Goal: Obtain resource: Download file/media

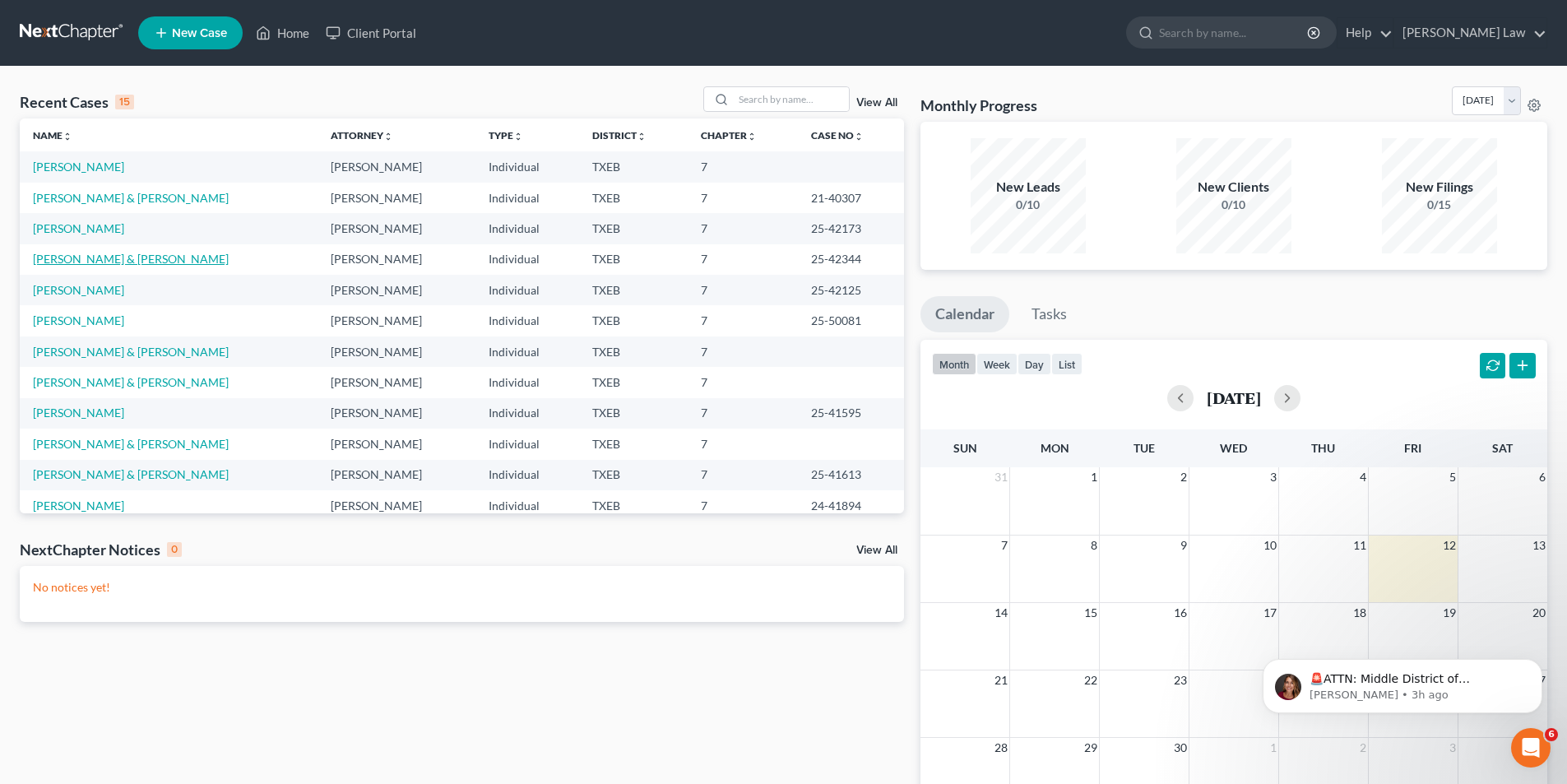
click at [69, 256] on link "[PERSON_NAME] & [PERSON_NAME]" at bounding box center [130, 259] width 196 height 14
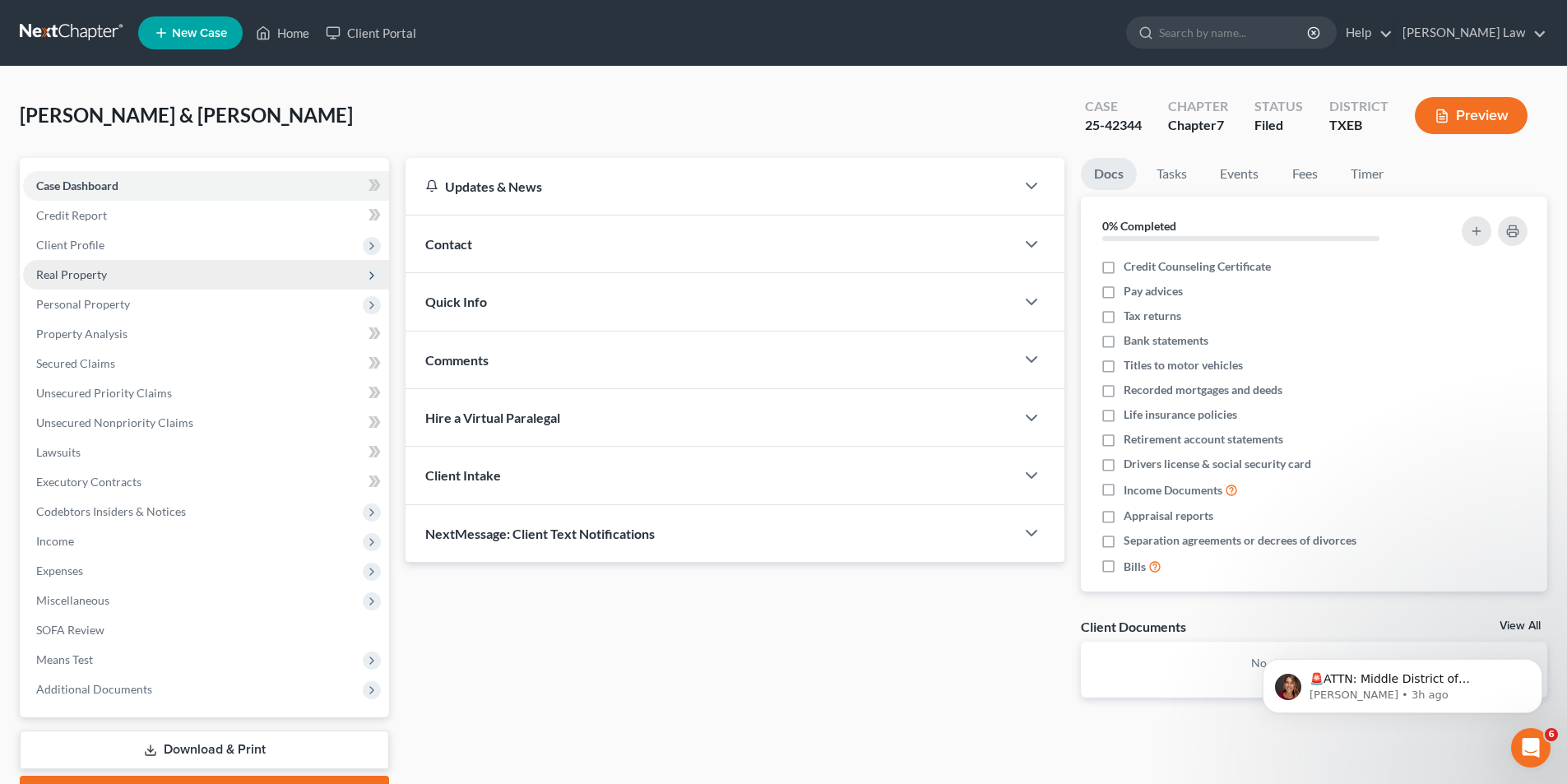
click at [86, 278] on span "Real Property" at bounding box center [71, 274] width 71 height 14
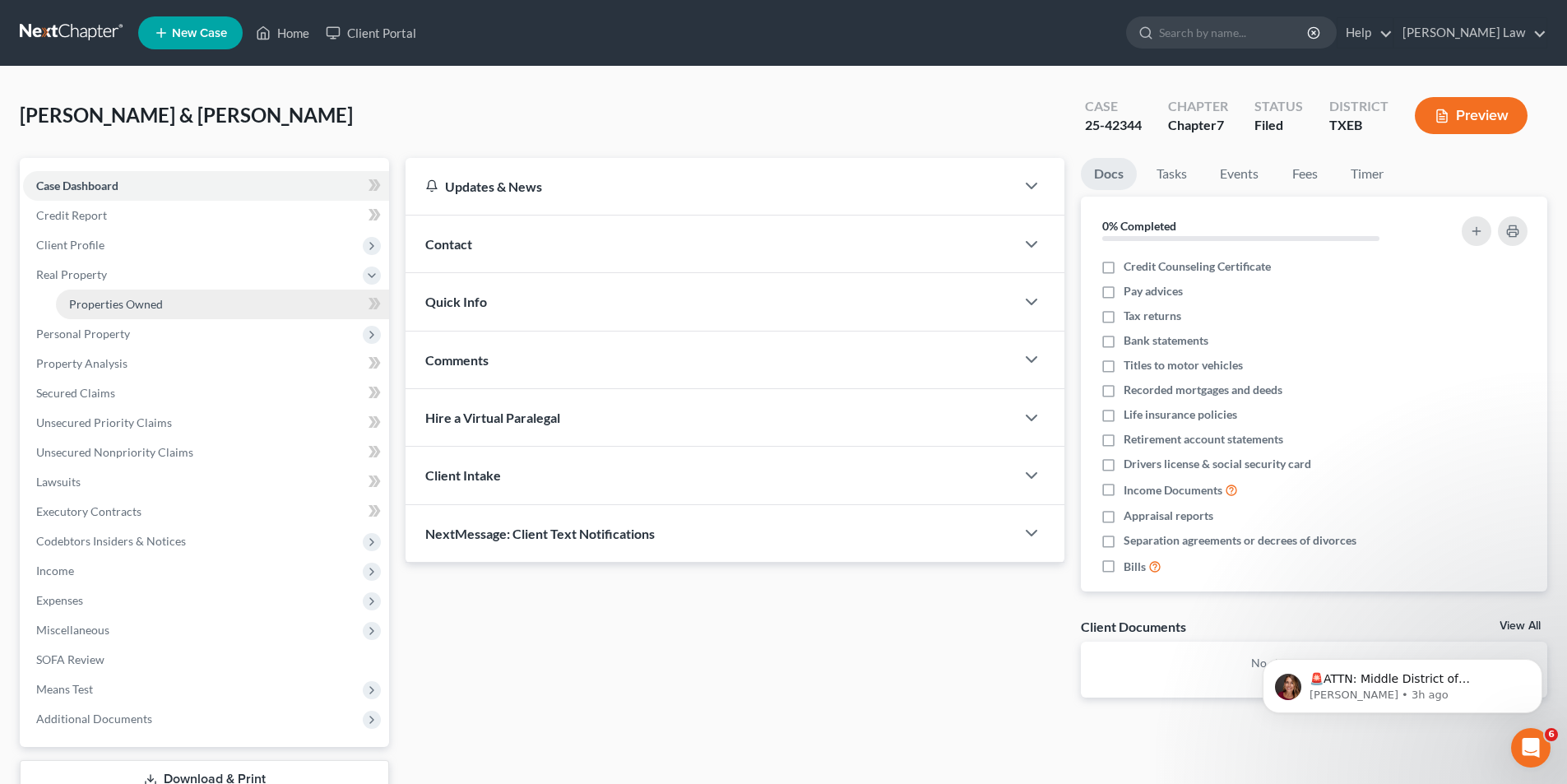
click at [87, 308] on span "Properties Owned" at bounding box center [116, 304] width 94 height 14
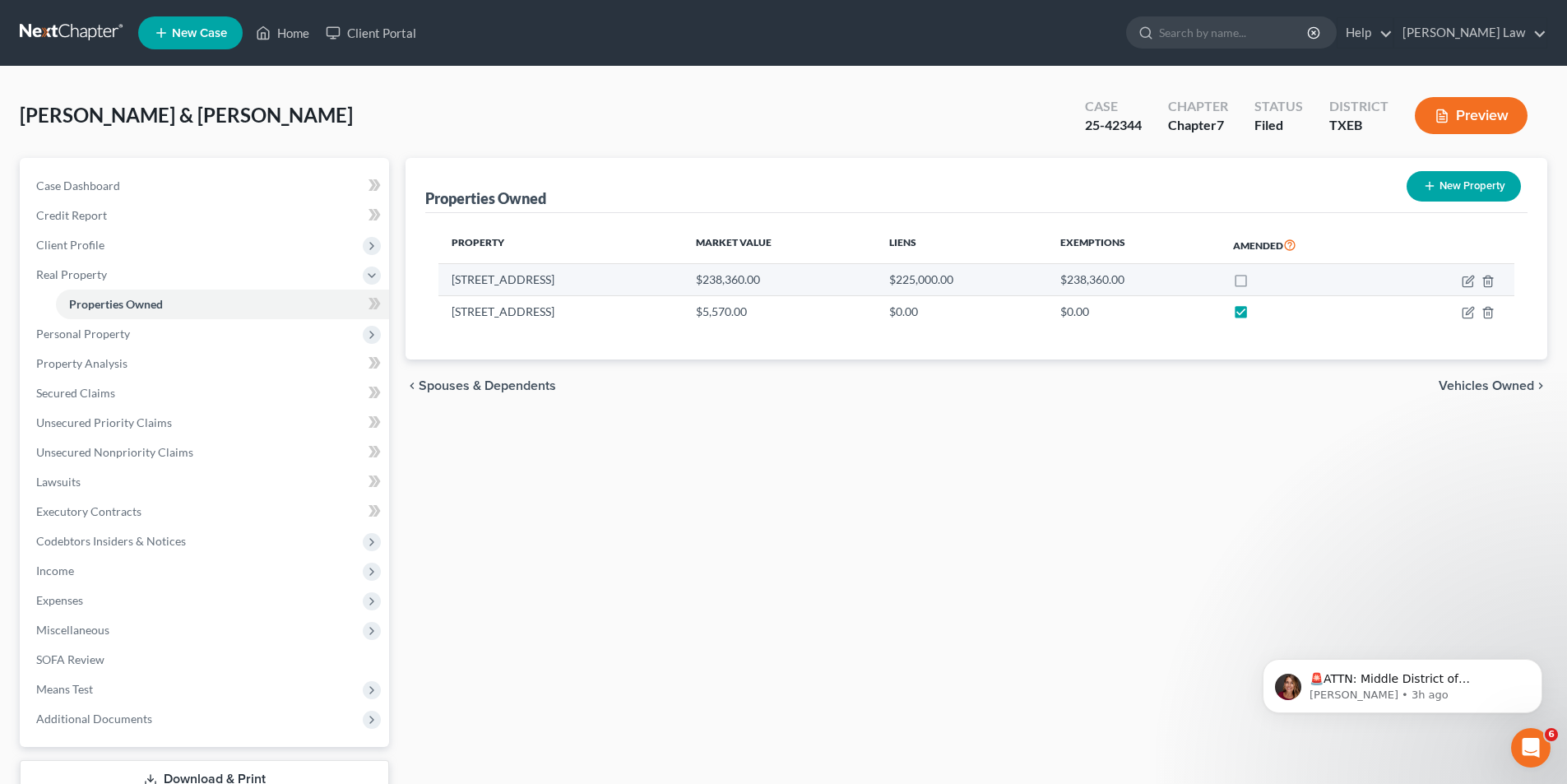
click at [1256, 284] on label at bounding box center [1256, 284] width 0 height 0
click at [1263, 280] on input "checkbox" at bounding box center [1268, 277] width 11 height 11
checkbox input "true"
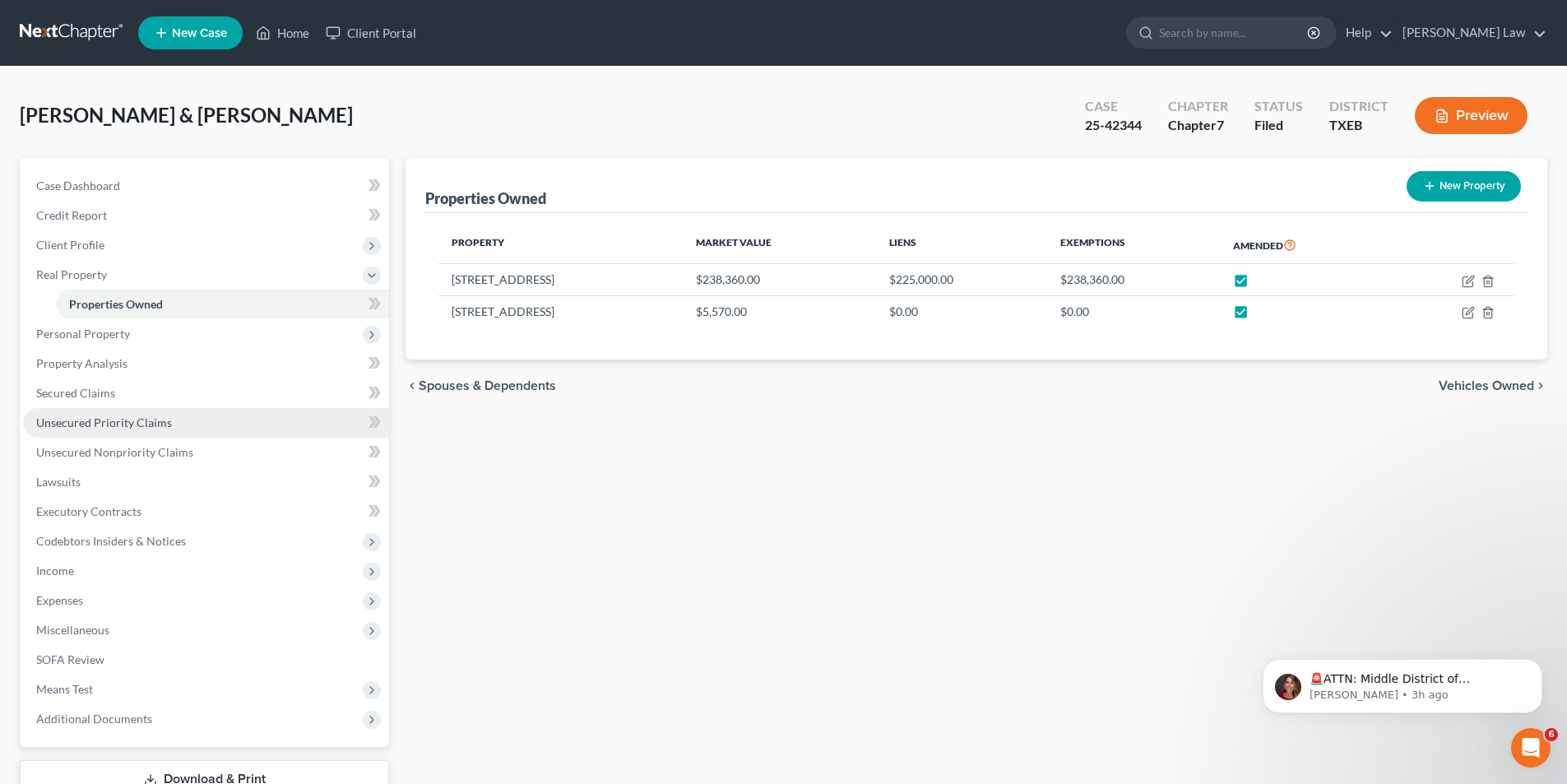
scroll to position [120, 0]
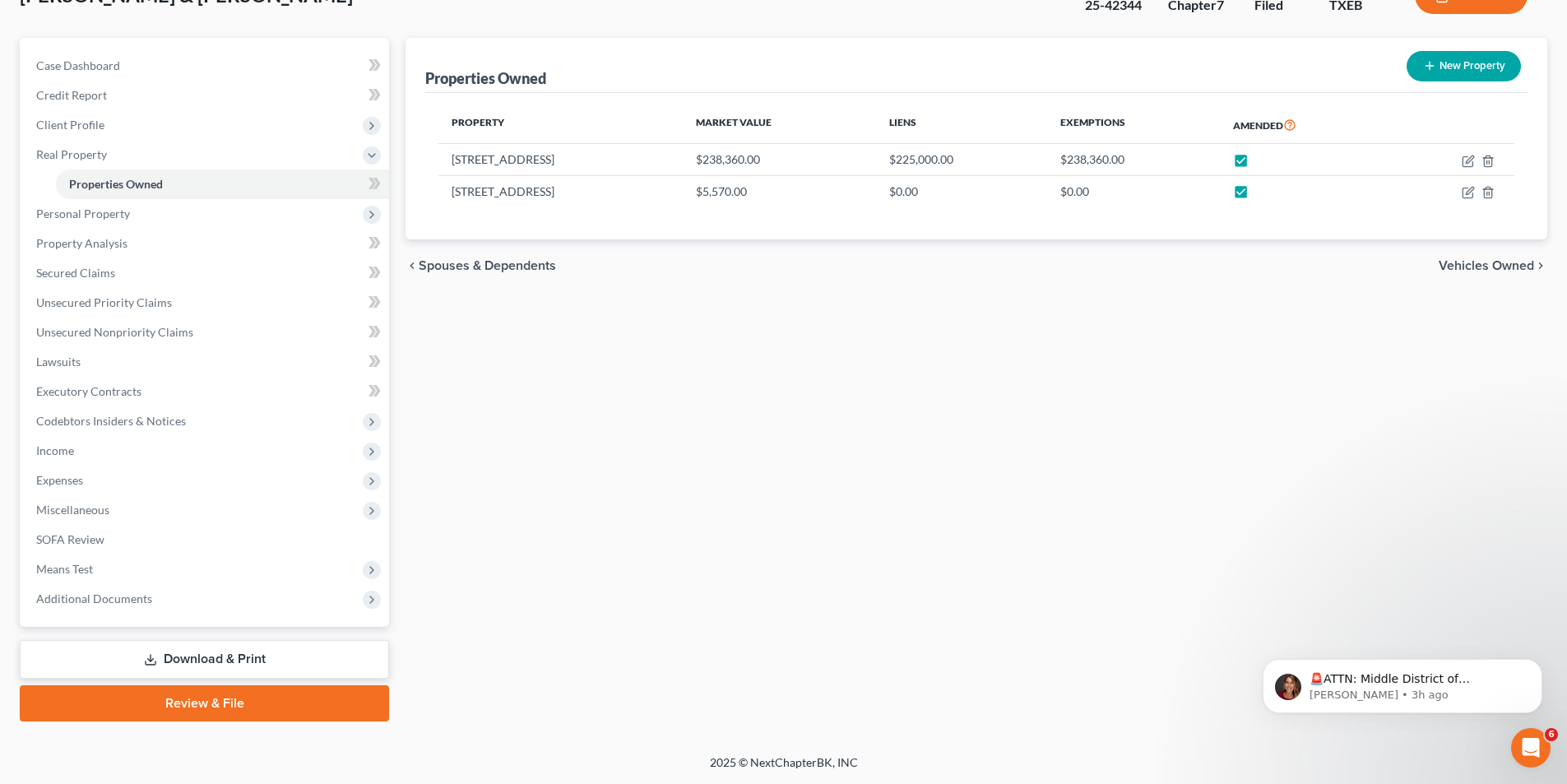
click at [200, 658] on link "Download & Print" at bounding box center [204, 659] width 370 height 39
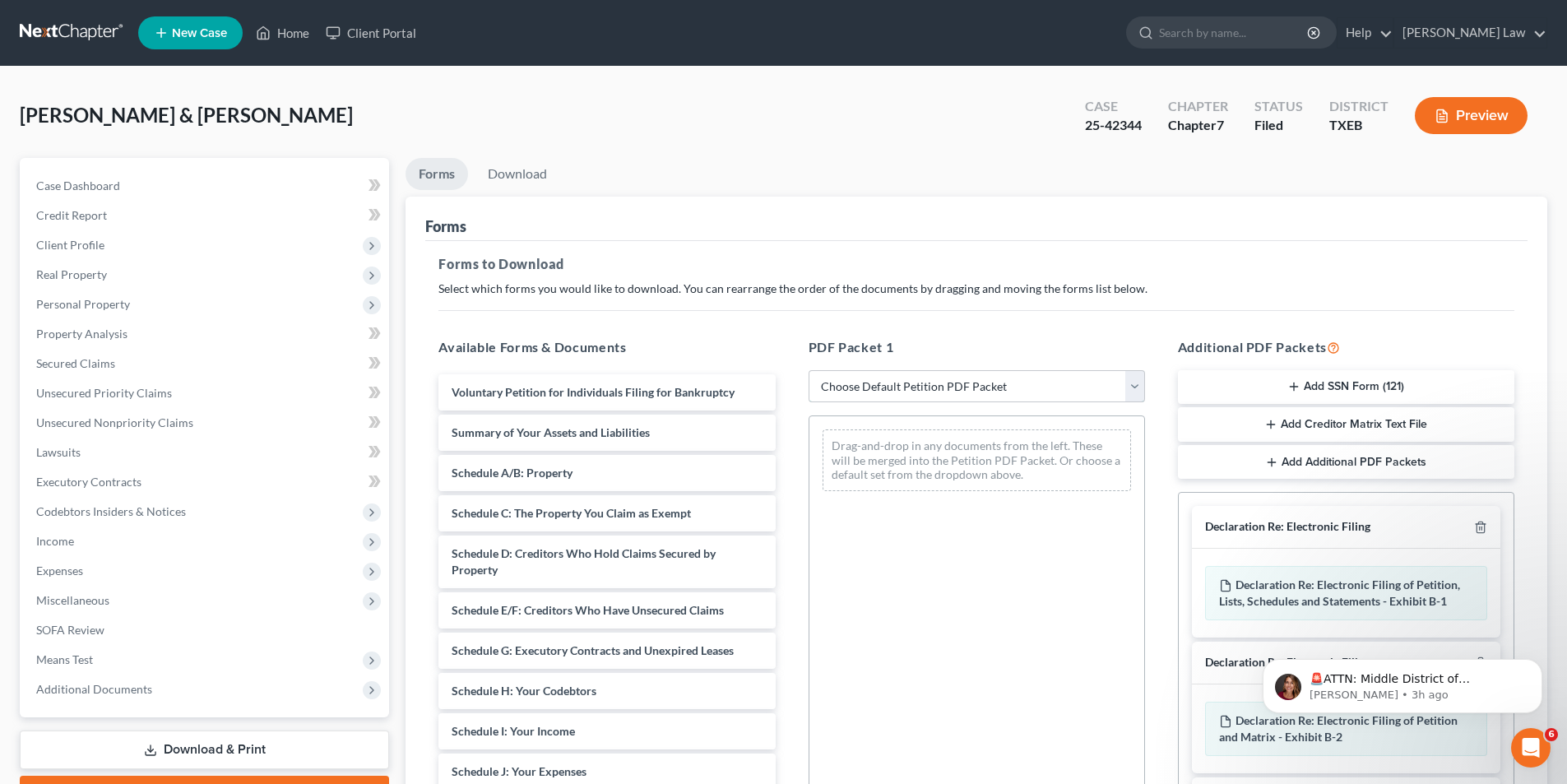
click at [900, 384] on select "Choose Default Petition PDF Packet Complete Bankruptcy Petition (all forms and …" at bounding box center [977, 385] width 336 height 32
select select "2"
click at [809, 370] on select "Choose Default Petition PDF Packet Complete Bankruptcy Petition (all forms and …" at bounding box center [977, 385] width 336 height 32
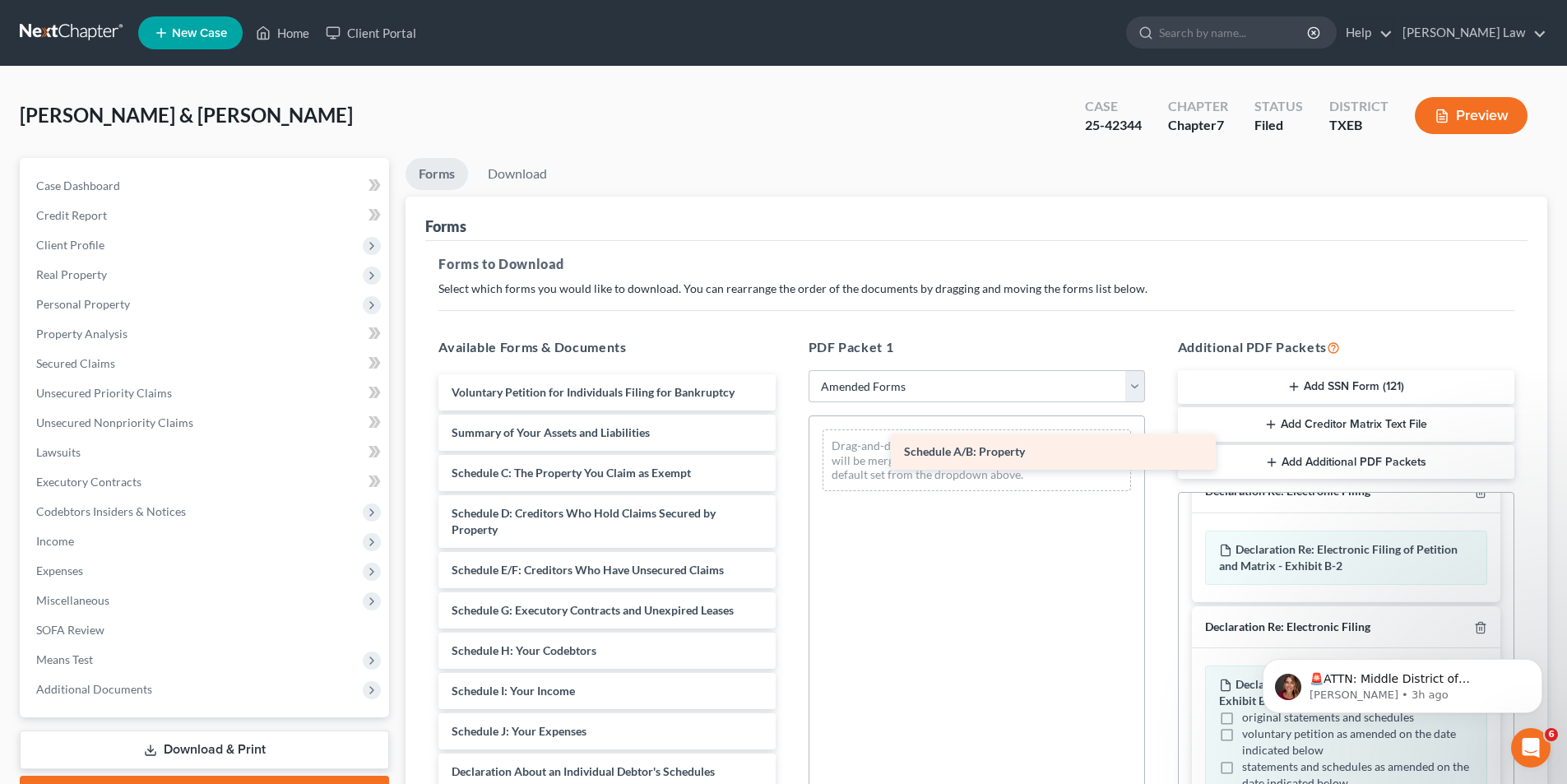
drag, startPoint x: 576, startPoint y: 475, endPoint x: 1030, endPoint y: 454, distance: 454.5
click at [788, 454] on div "Schedule A/B: Property Voluntary Petition for Individuals Filing for Bankruptcy…" at bounding box center [606, 747] width 363 height 746
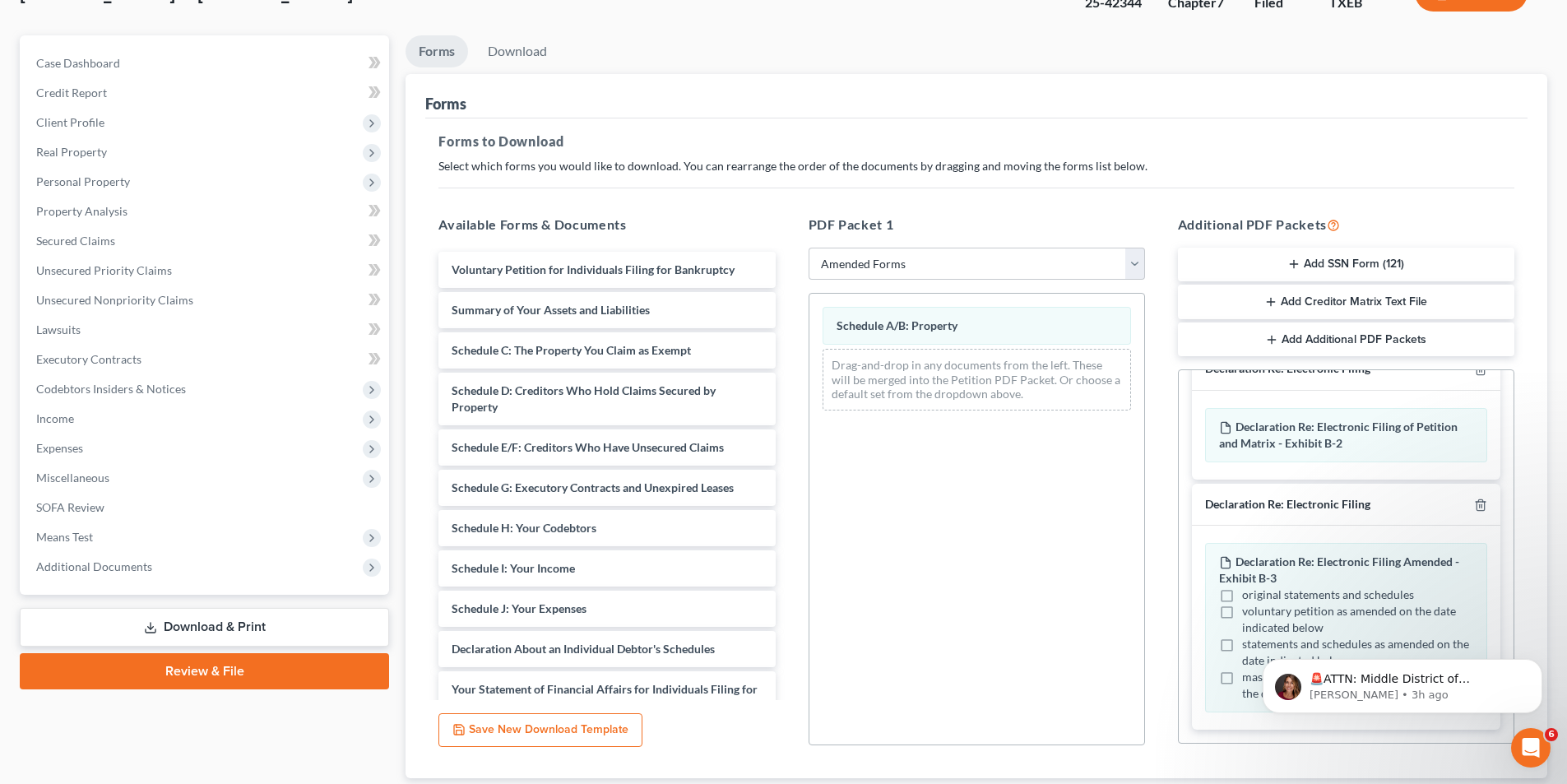
scroll to position [232, 0]
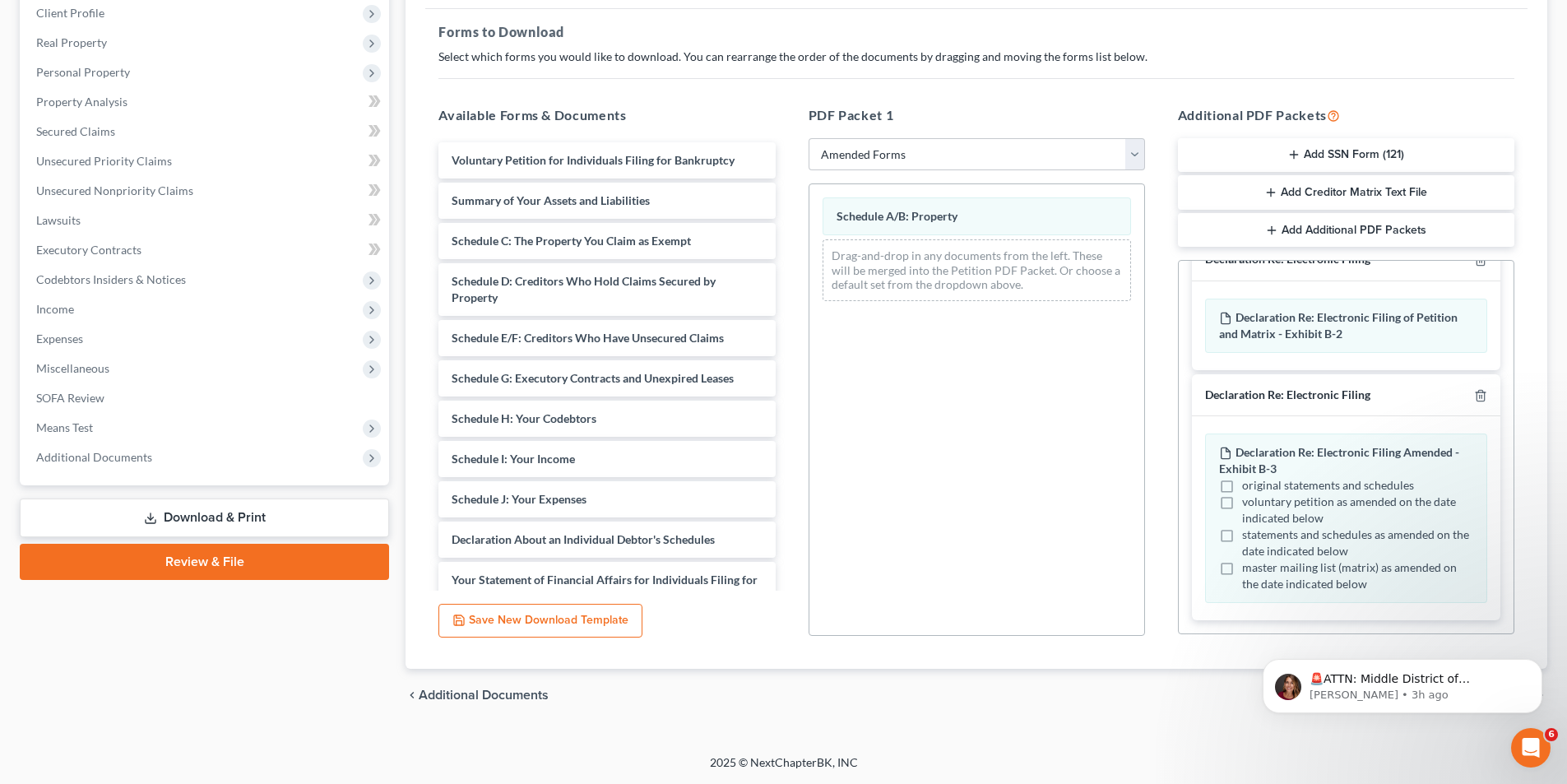
click at [1122, 772] on div "2025 © NextChapterBK, INC" at bounding box center [784, 769] width 938 height 30
click at [1101, 740] on div "[PERSON_NAME] & [PERSON_NAME] Upgraded Case 25-42344 Chapter Chapter 7 Status […" at bounding box center [784, 294] width 1567 height 919
click at [1535, 659] on icon "Dismiss notification" at bounding box center [1538, 663] width 9 height 9
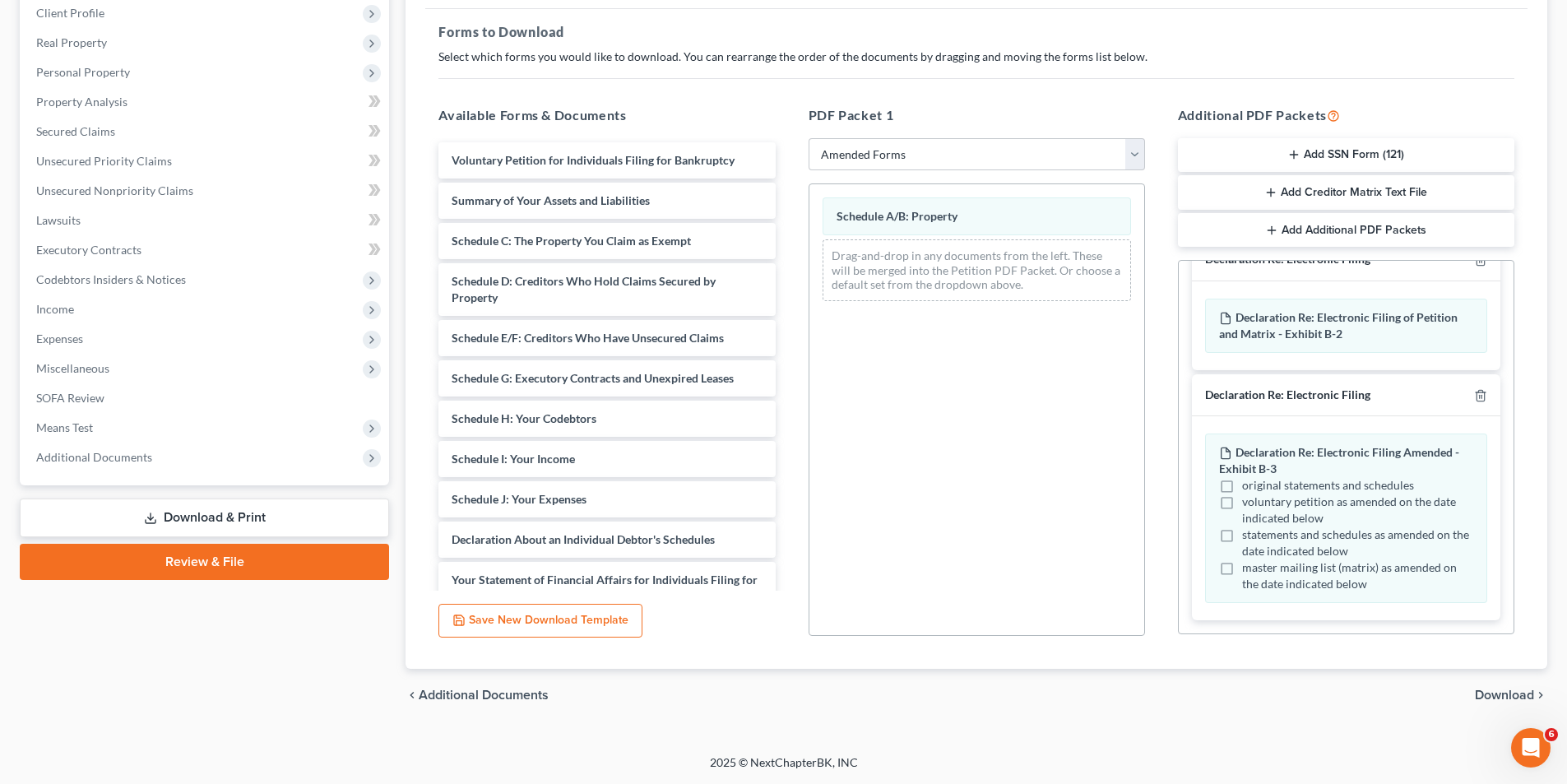
click at [1517, 694] on span "Download" at bounding box center [1504, 694] width 59 height 13
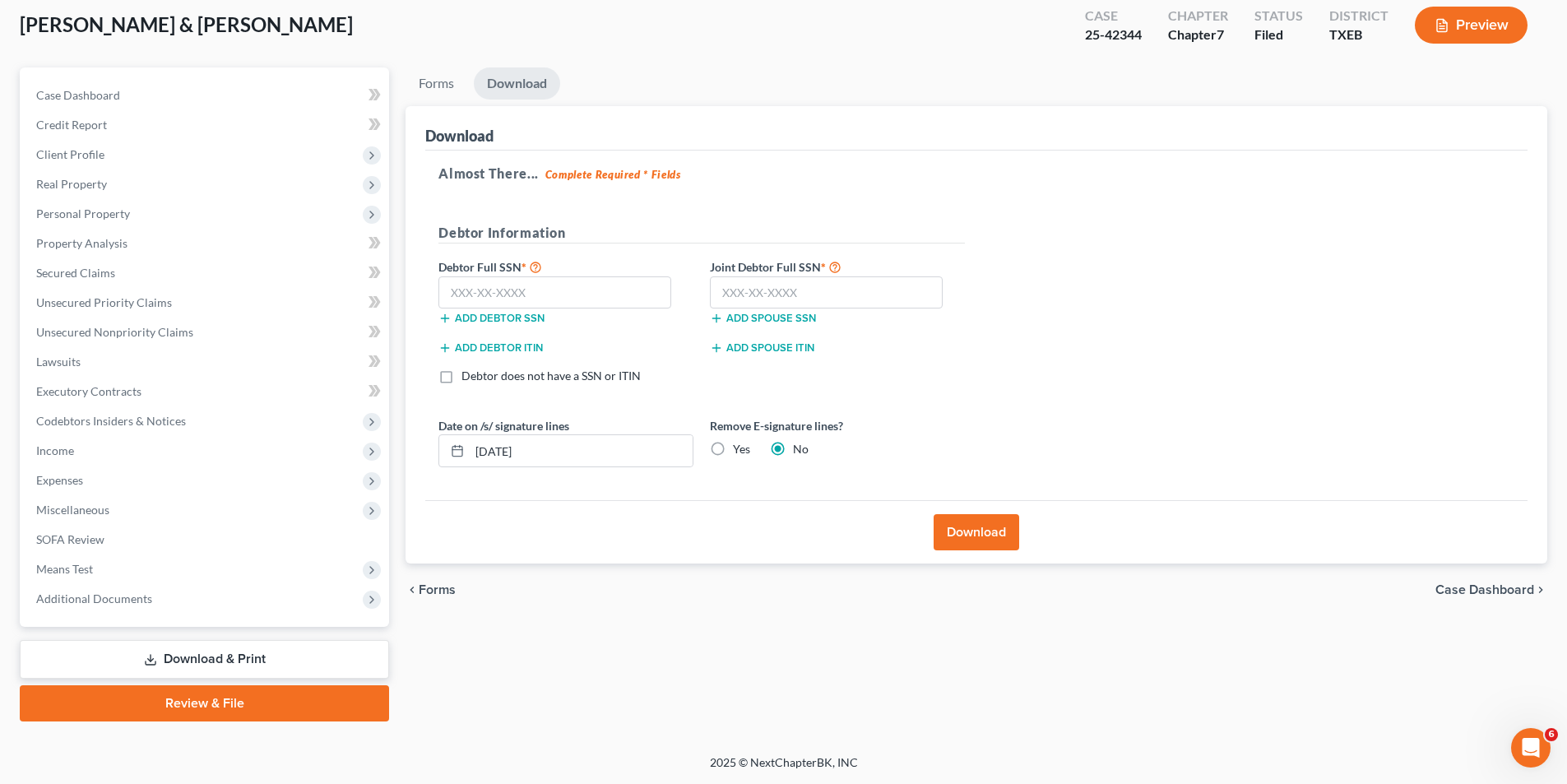
scroll to position [90, 0]
click at [559, 305] on input "text" at bounding box center [554, 292] width 233 height 32
